Goal: Find specific page/section: Find specific page/section

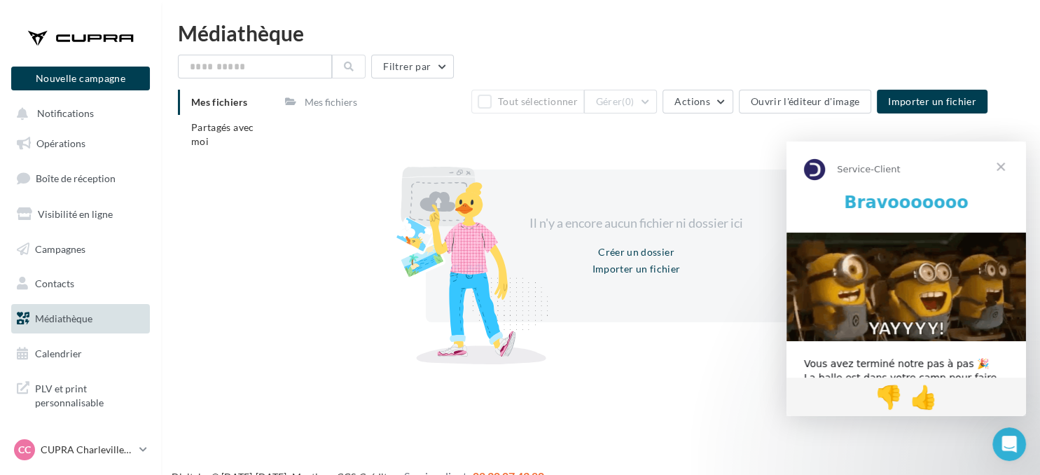
click at [1003, 171] on span "Fermer" at bounding box center [1001, 166] width 50 height 50
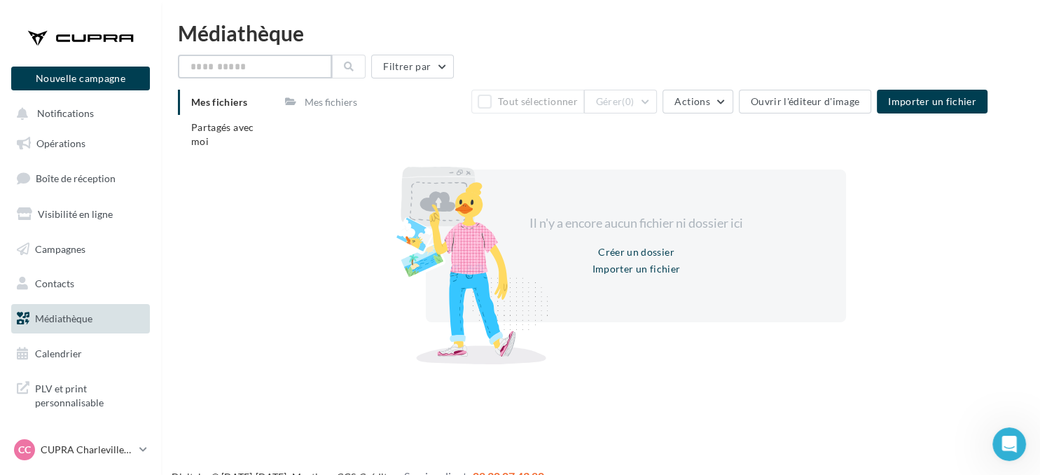
click at [286, 71] on input "text" at bounding box center [255, 67] width 154 height 24
click at [55, 402] on span "PLV et print personnalisable" at bounding box center [89, 394] width 109 height 30
